Goal: Task Accomplishment & Management: Complete application form

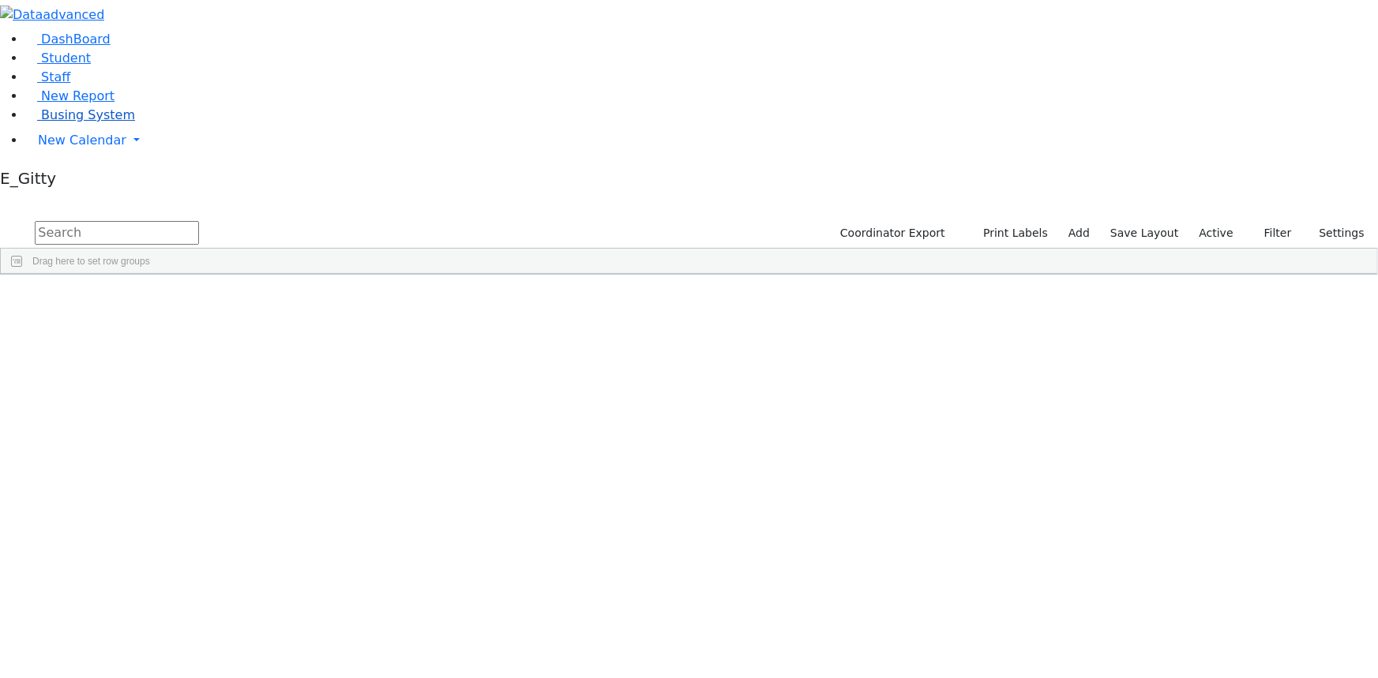
click at [54, 122] on span "Busing System" at bounding box center [88, 114] width 94 height 15
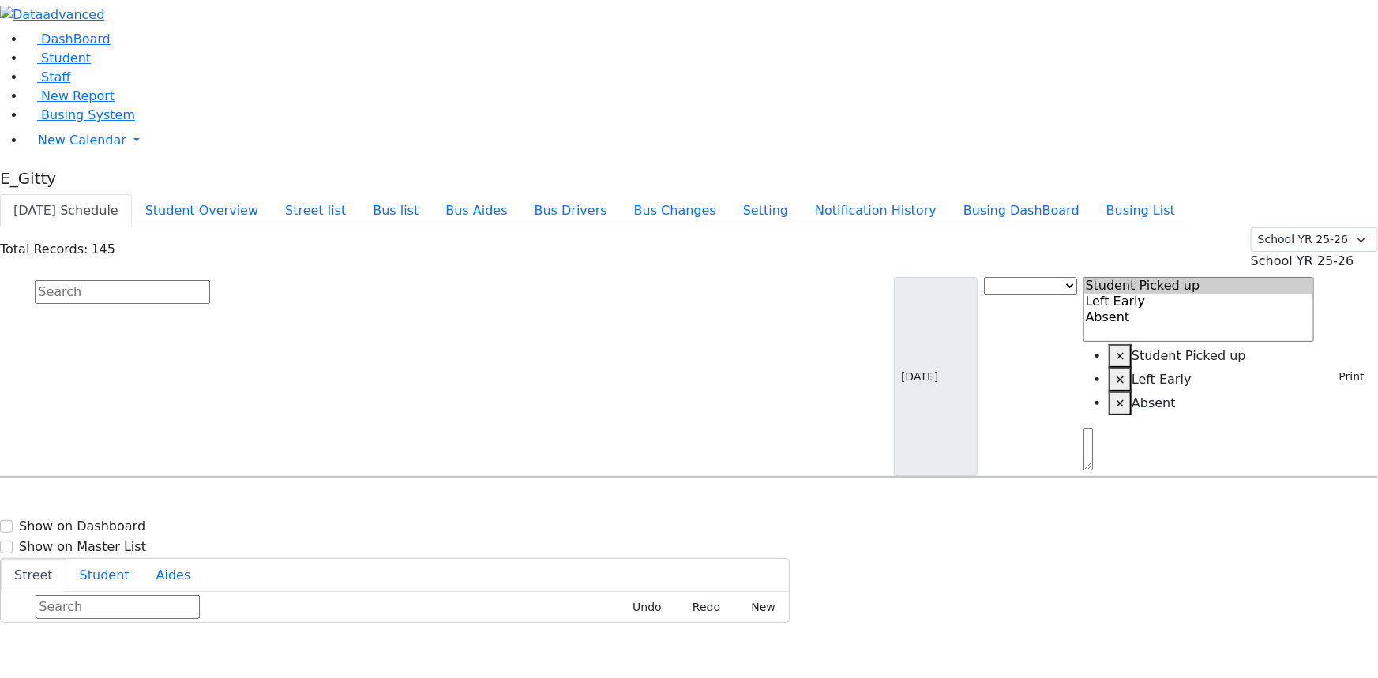
click at [132, 194] on button "[DATE] Schedule" at bounding box center [66, 210] width 132 height 33
click at [210, 280] on input "text" at bounding box center [122, 292] width 175 height 24
type input "[PERSON_NAME]"
click at [126, 523] on span "8454923119" at bounding box center [89, 529] width 73 height 13
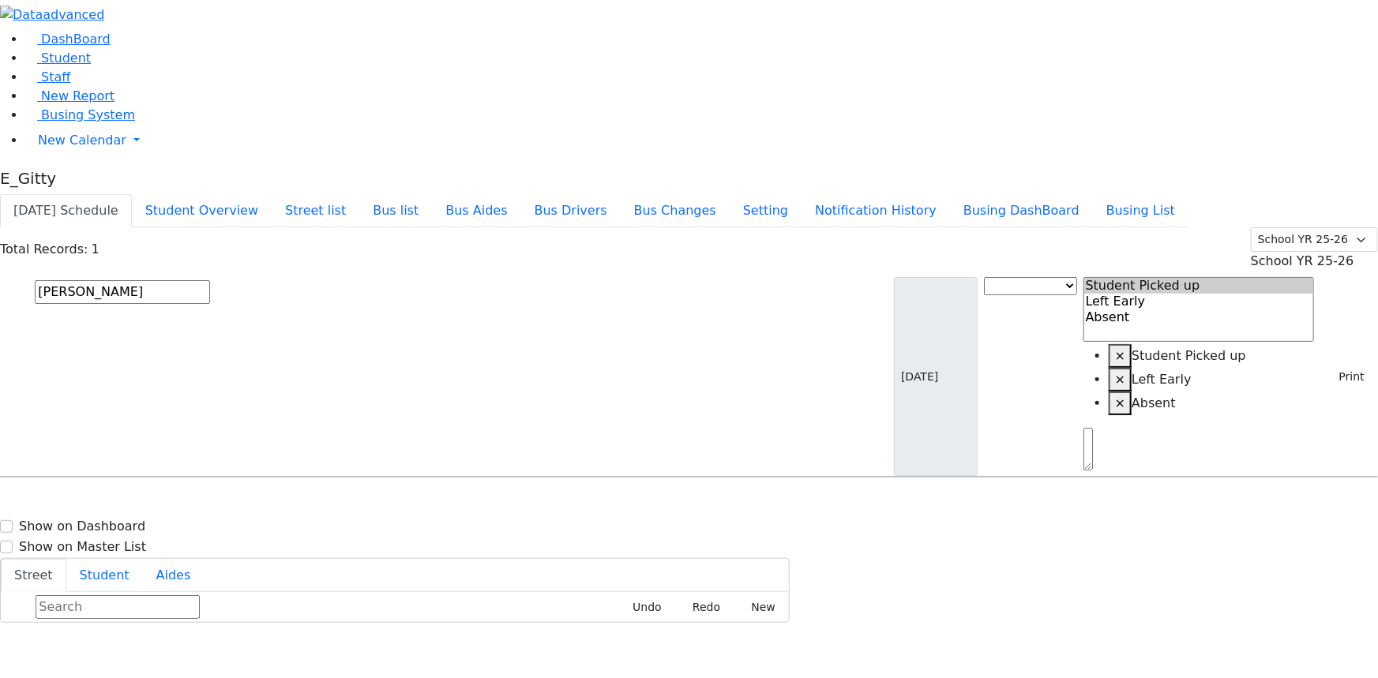
select select
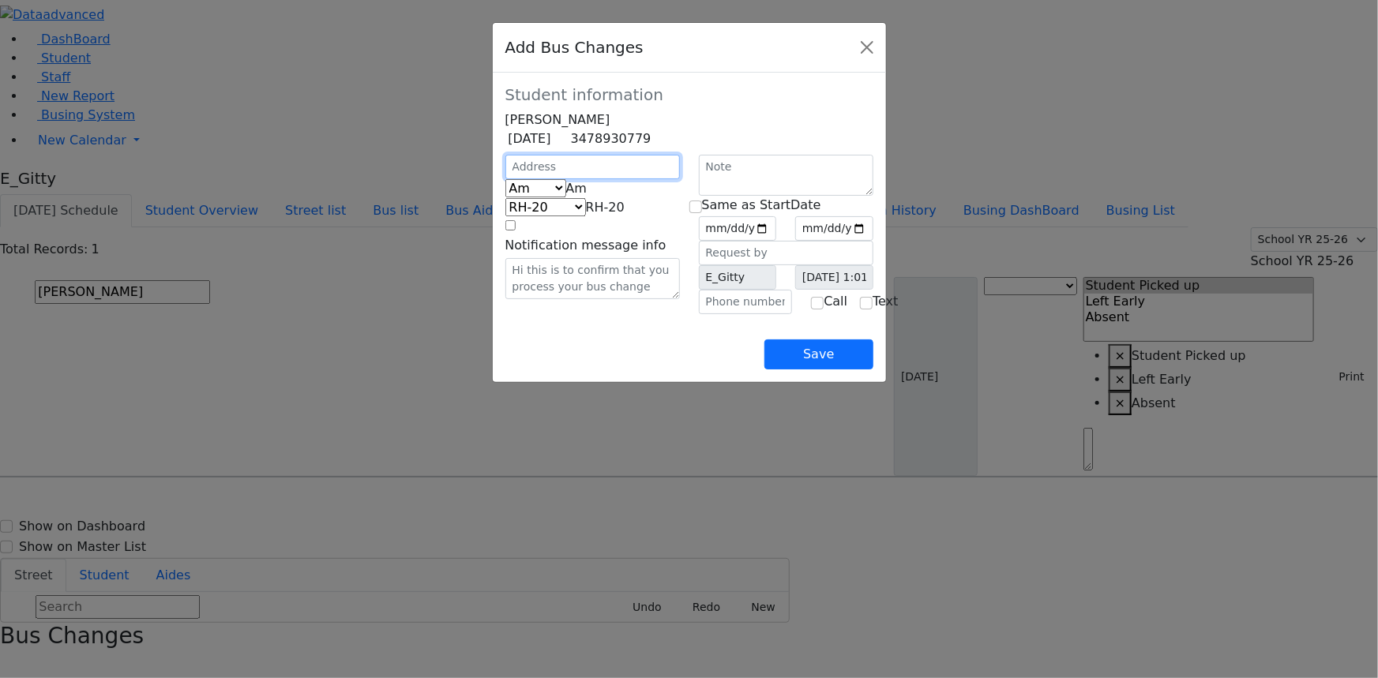
click at [505, 179] on input "text" at bounding box center [592, 167] width 175 height 24
click at [587, 196] on span at bounding box center [587, 188] width 0 height 15
select select "2"
select select "337"
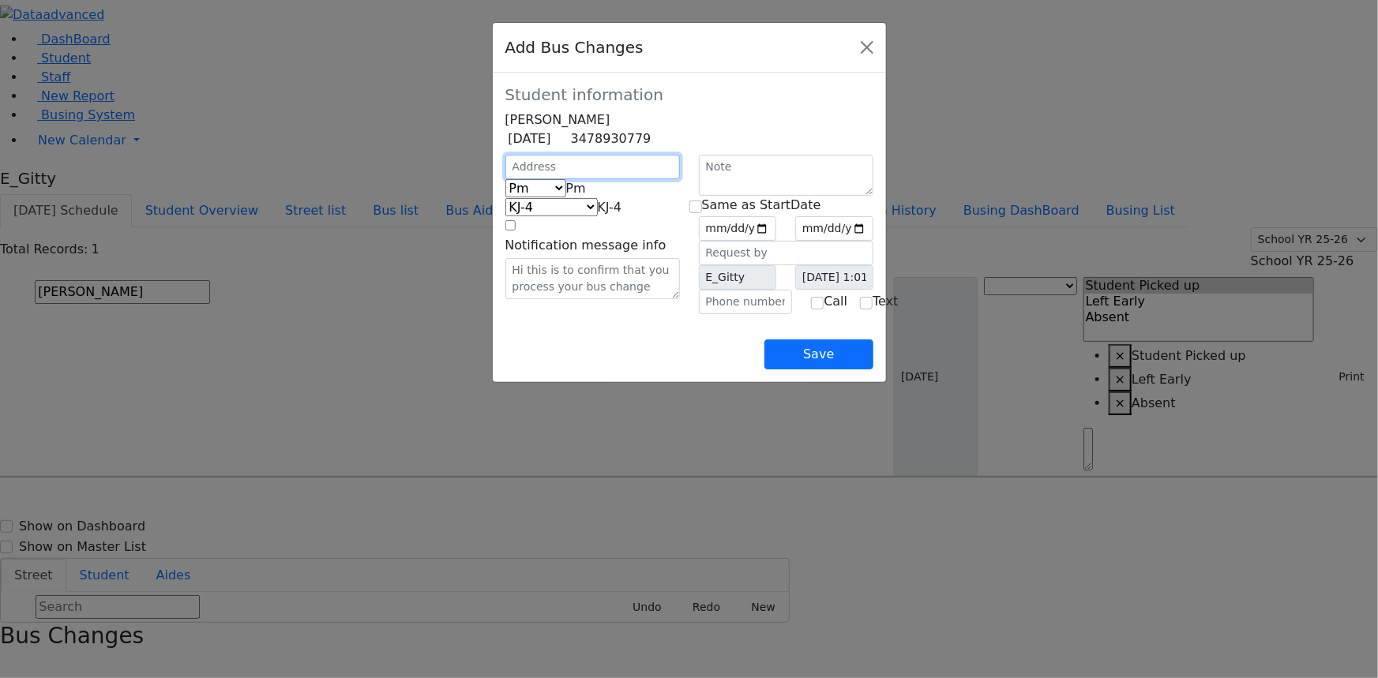
click at [505, 179] on input "text" at bounding box center [592, 167] width 175 height 24
type input "20 ze"
click at [718, 314] on input "text" at bounding box center [746, 302] width 94 height 24
type input "[PHONE_NUMBER]"
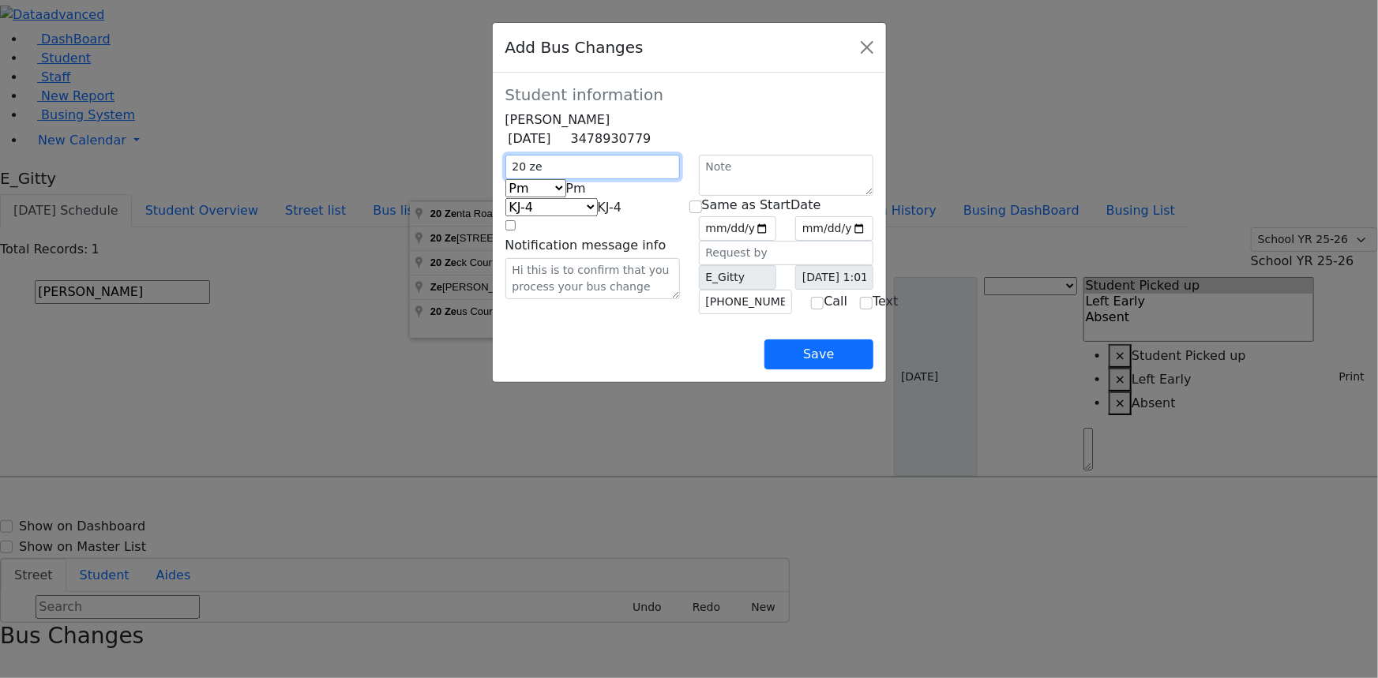
click at [505, 179] on input "20 ze" at bounding box center [592, 167] width 175 height 24
type input "20 Zenta Rd"
select select "399"
click at [777, 241] on input "date" at bounding box center [738, 228] width 78 height 24
type input "[DATE]"
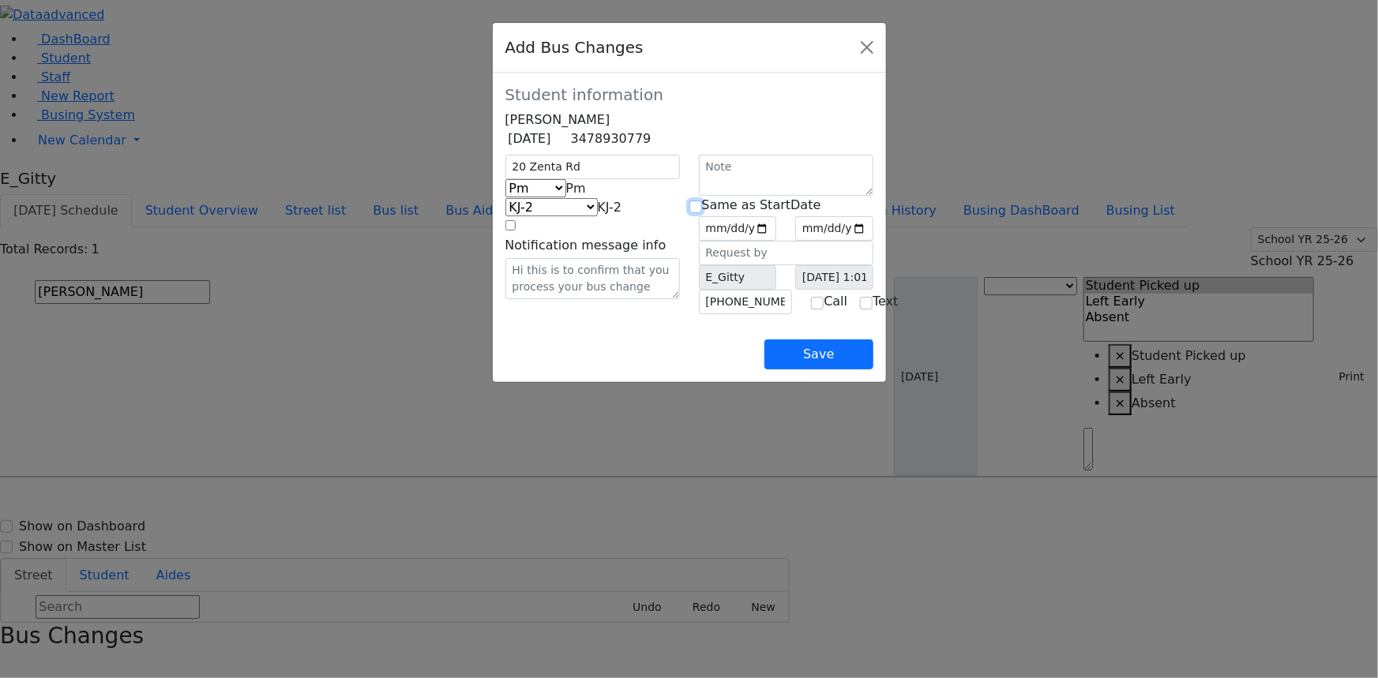
click at [702, 213] on input "checkbox" at bounding box center [695, 207] width 13 height 13
checkbox input "true"
type input "[DATE]"
click at [873, 370] on button "Save" at bounding box center [818, 355] width 108 height 30
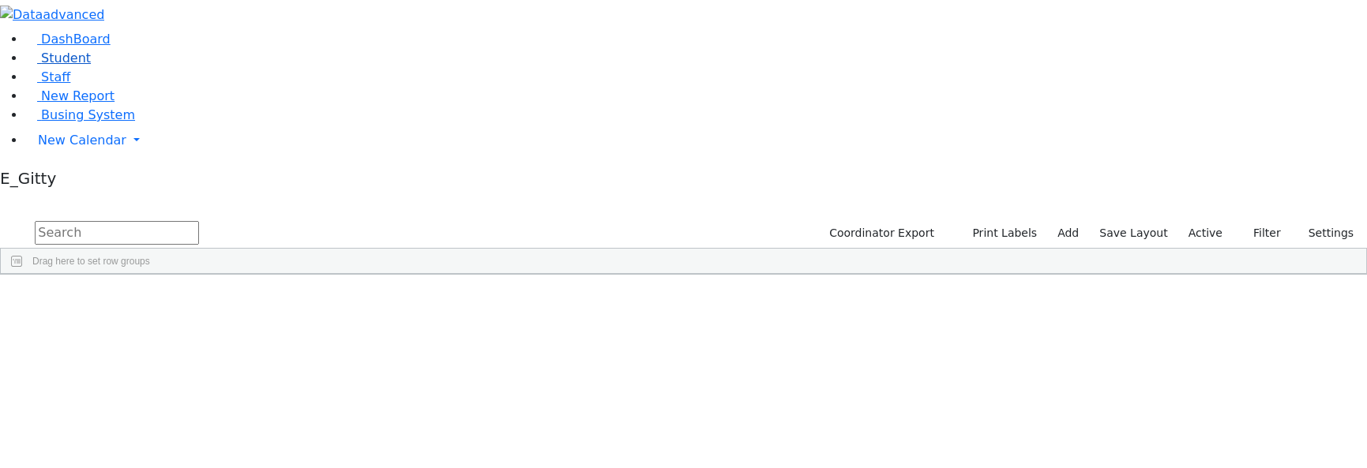
click at [91, 66] on link "Student" at bounding box center [58, 58] width 66 height 15
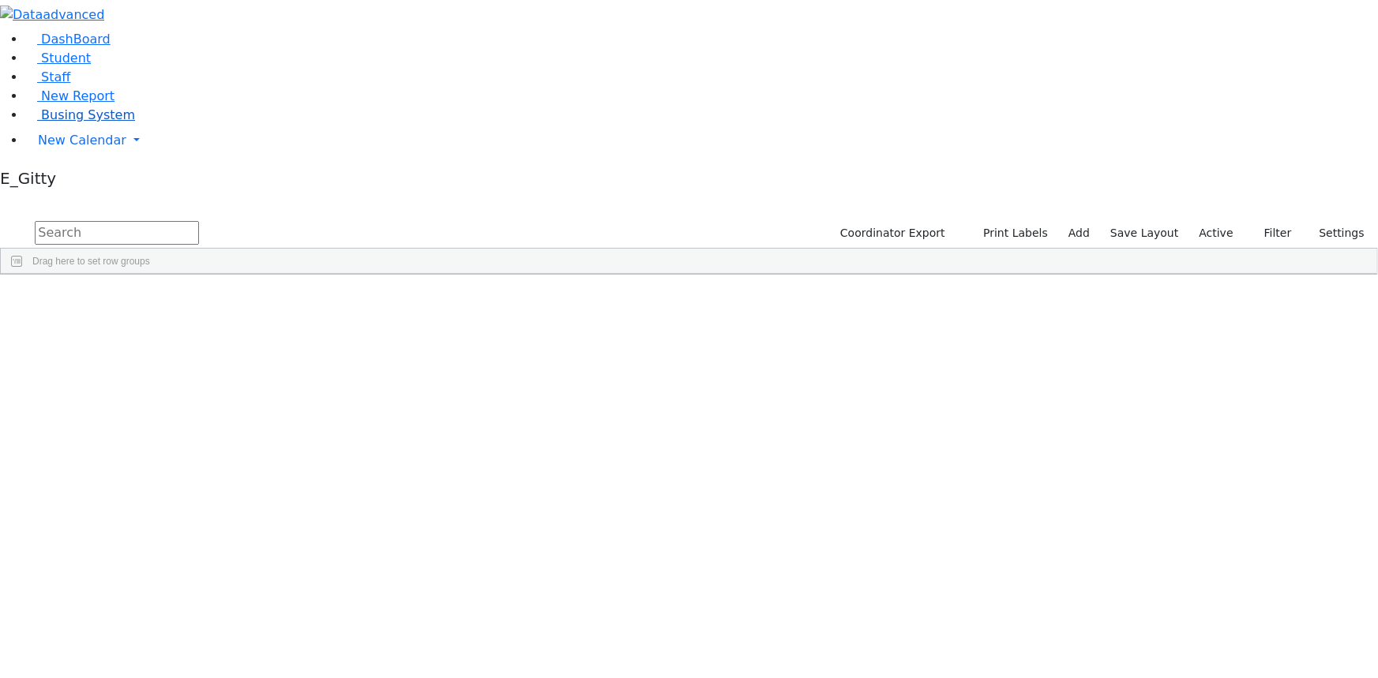
click at [110, 122] on span "Busing System" at bounding box center [88, 114] width 94 height 15
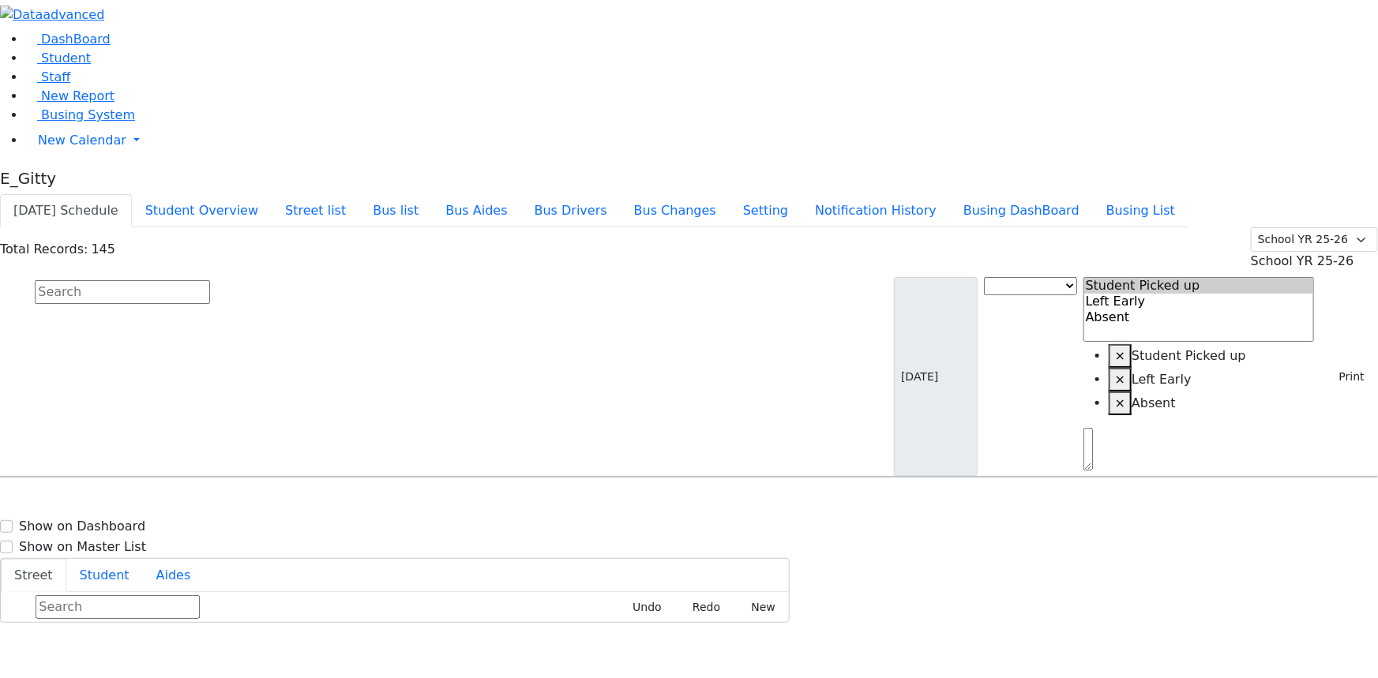
click at [132, 194] on button "[DATE] Schedule" at bounding box center [66, 210] width 132 height 33
click at [210, 280] on input "text" at bounding box center [122, 292] width 175 height 24
type input "[PERSON_NAME]"
click at [126, 522] on h6 "5/2/2016 8457824076" at bounding box center [68, 529] width 116 height 15
select select
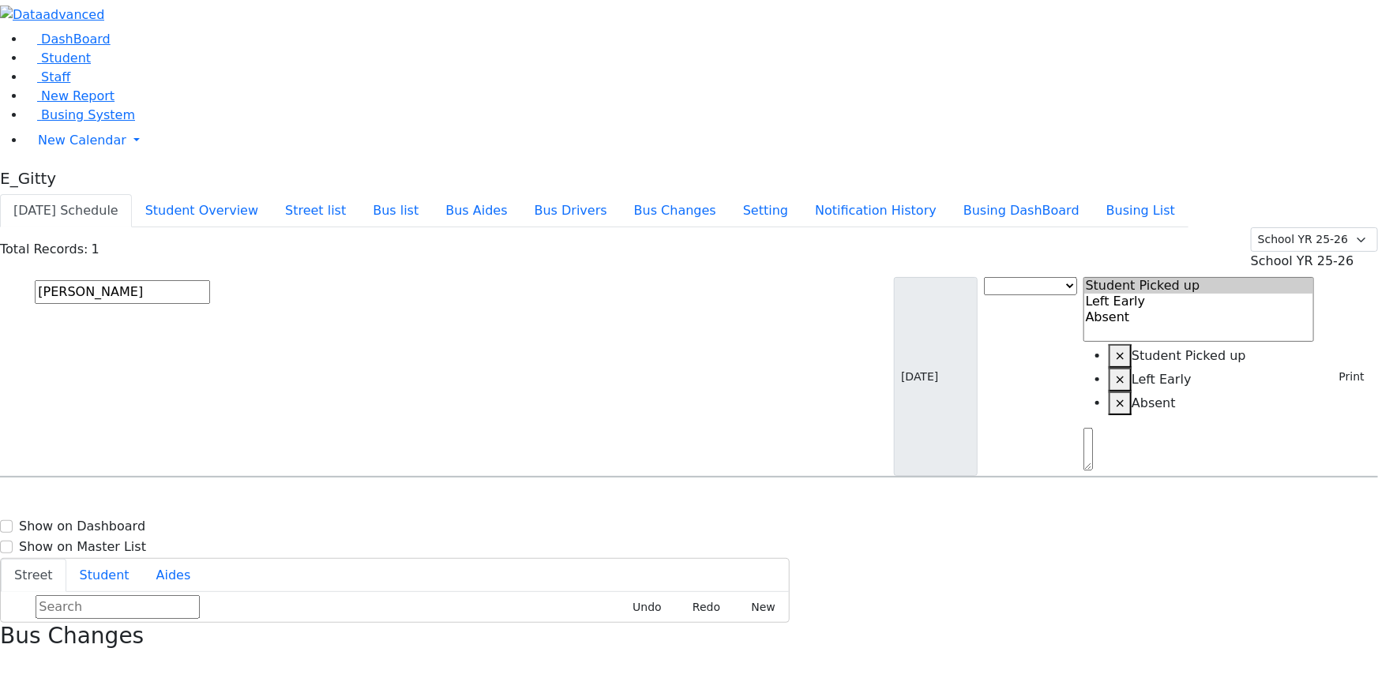
drag, startPoint x: 1316, startPoint y: 665, endPoint x: 1324, endPoint y: 660, distance: 9.2
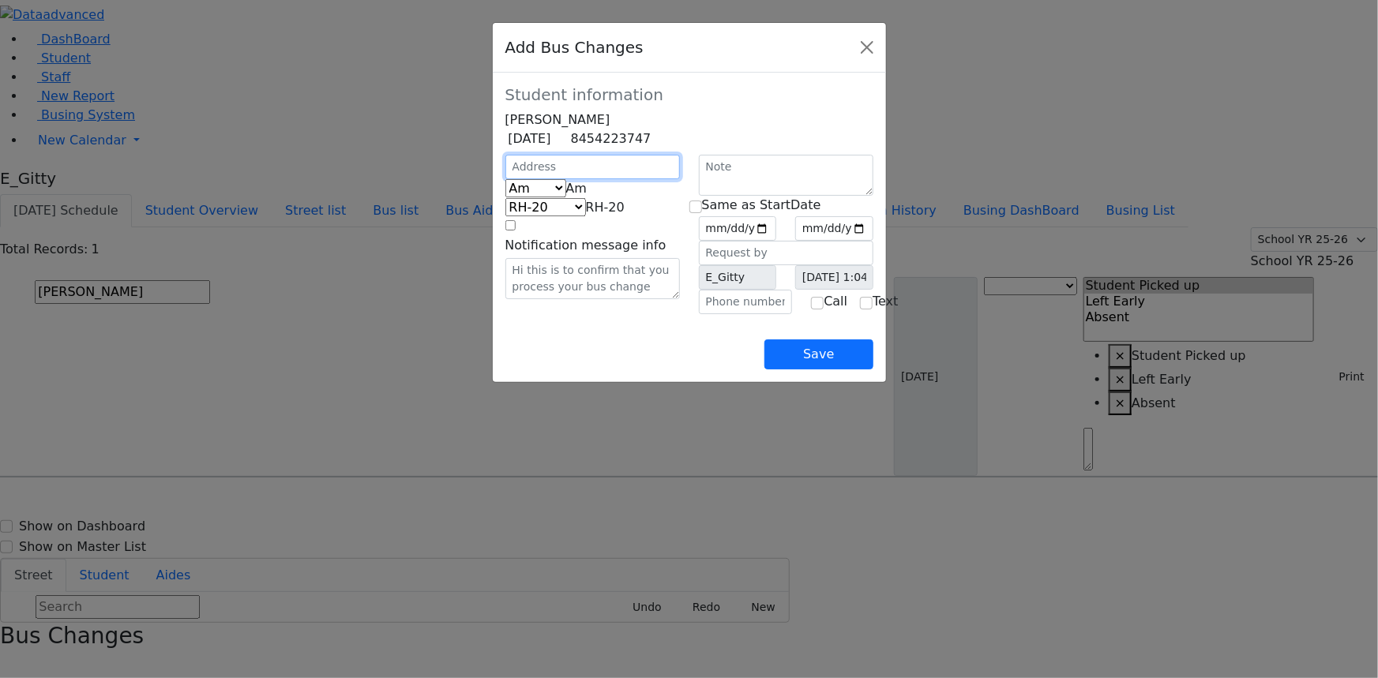
click at [505, 179] on input "text" at bounding box center [592, 167] width 175 height 24
type input "4"
click at [738, 314] on input "text" at bounding box center [746, 302] width 94 height 24
type input "(845) 806-7216"
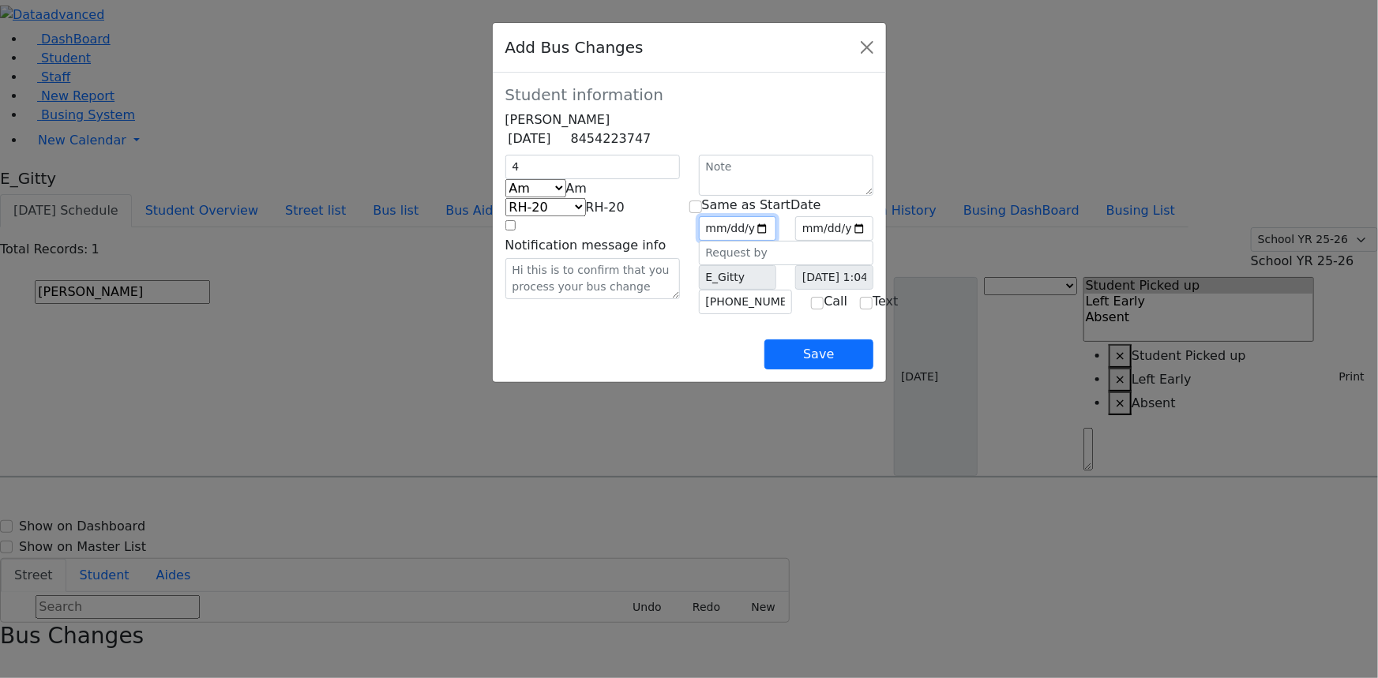
click at [777, 241] on input "date" at bounding box center [738, 228] width 78 height 24
type input "[DATE]"
click at [873, 241] on input "date" at bounding box center [834, 228] width 78 height 24
type input "2025-09-30"
click at [566, 196] on span "Am" at bounding box center [576, 188] width 21 height 15
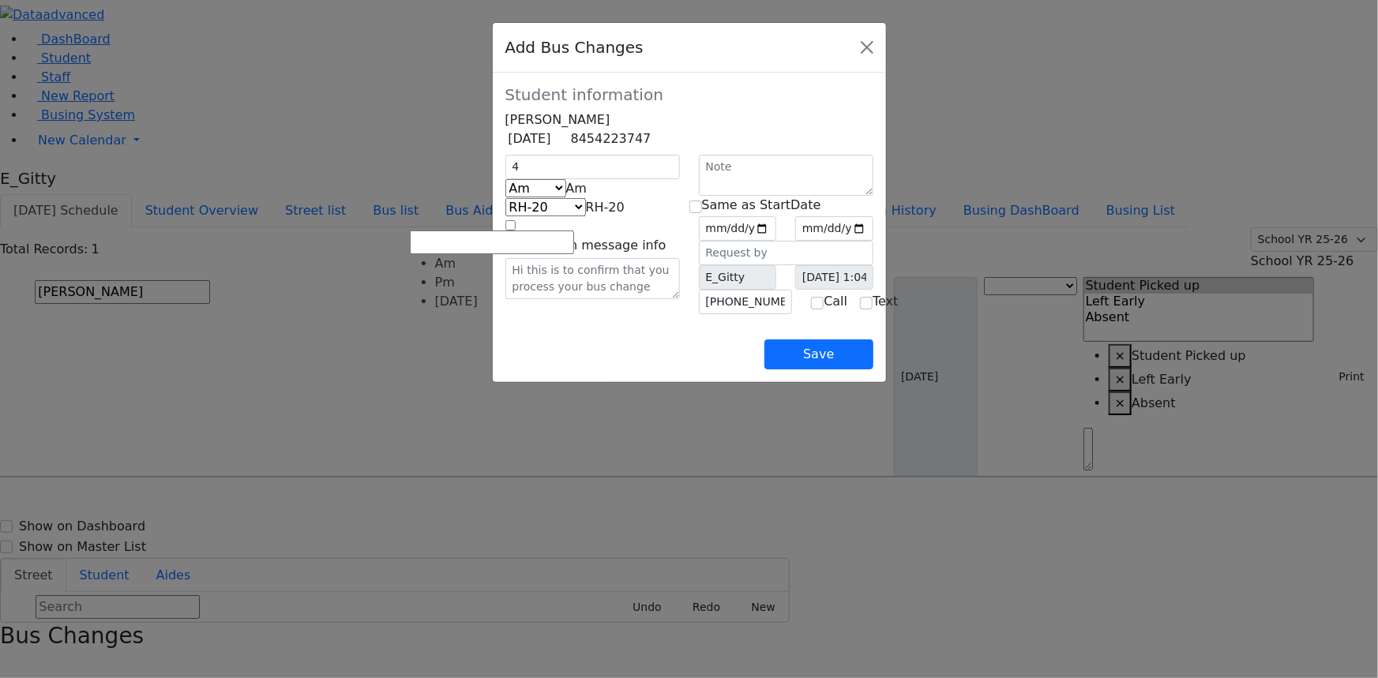
select select "2"
click at [505, 179] on input "4" at bounding box center [592, 167] width 175 height 24
type input "4 Krolla Dr"
select select "337"
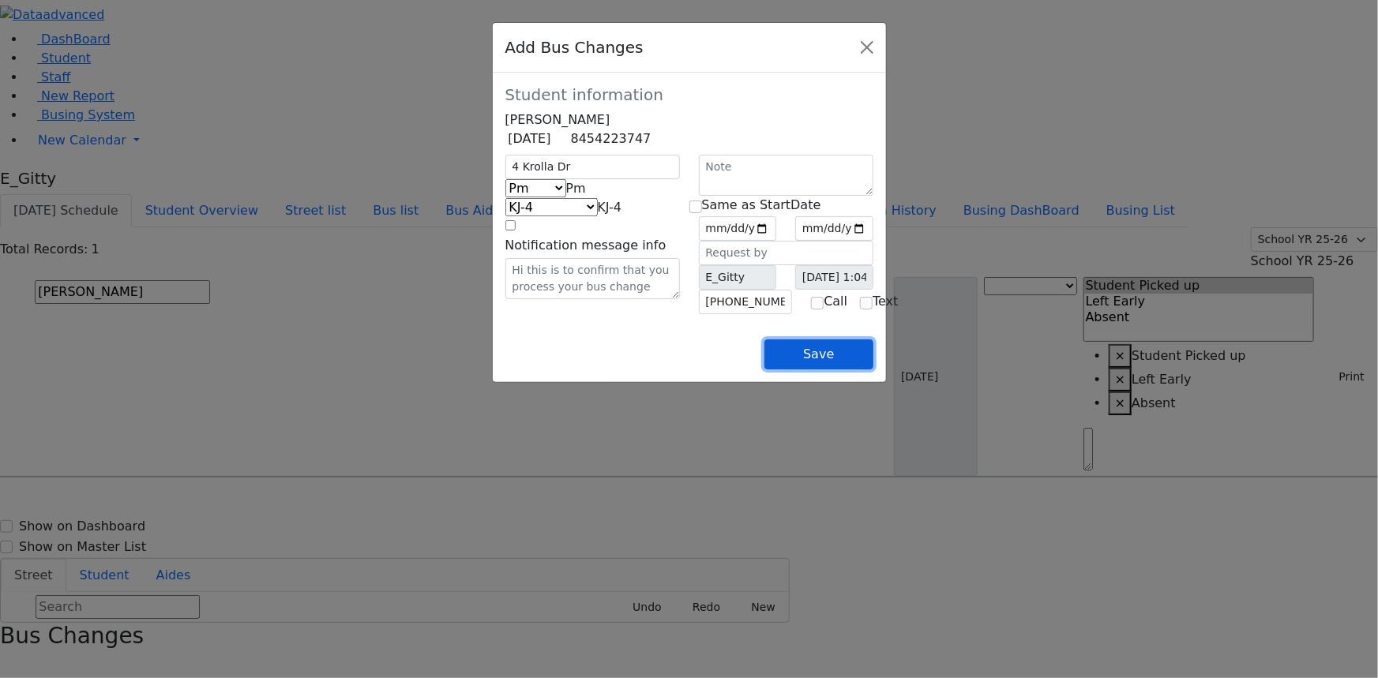
click at [873, 370] on button "Save" at bounding box center [818, 355] width 108 height 30
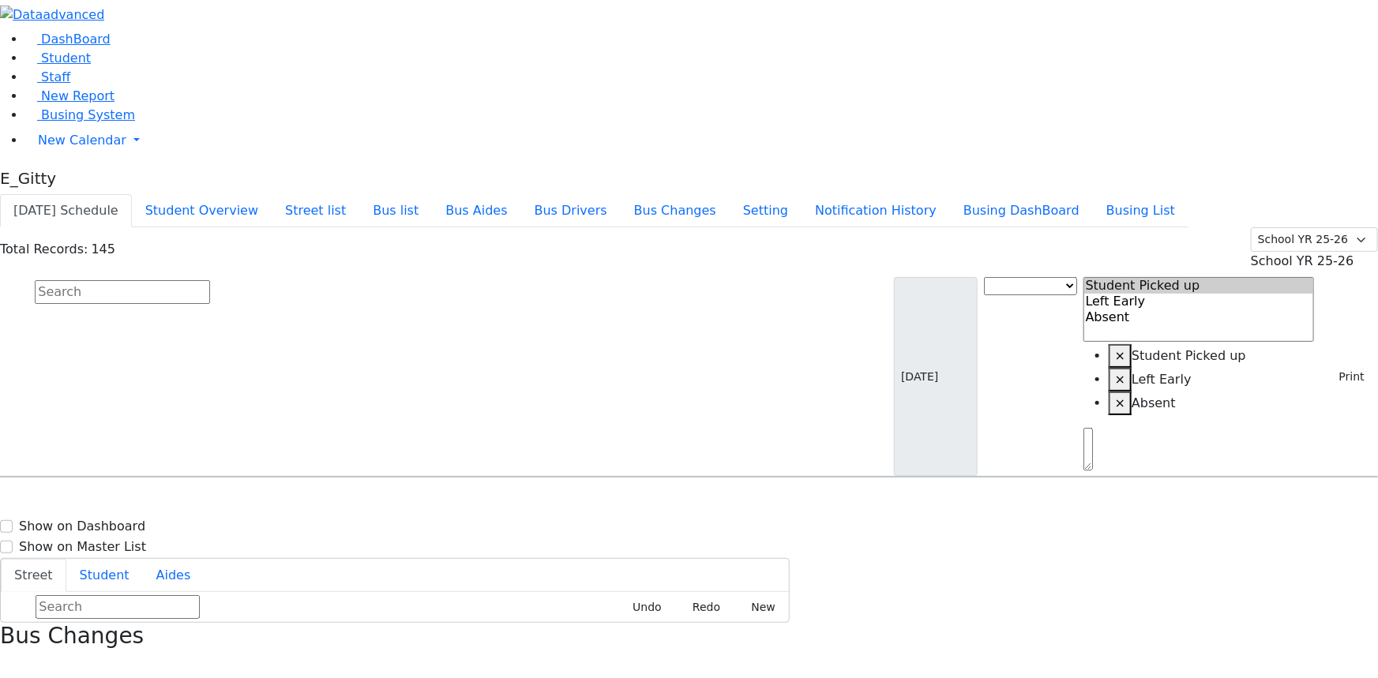
click at [1348, 623] on div "Bus Changes" at bounding box center [689, 650] width 1378 height 54
click at [10, 656] on button "button" at bounding box center [5, 666] width 10 height 21
